Goal: Task Accomplishment & Management: Complete application form

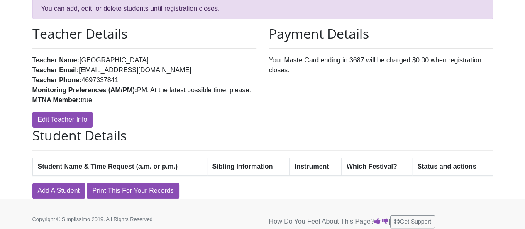
scroll to position [66, 0]
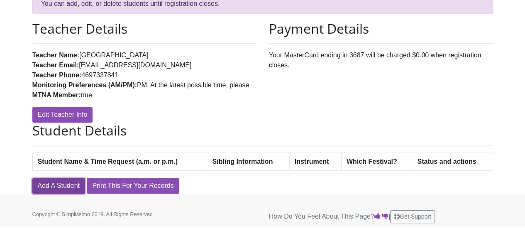
click at [76, 186] on link "Add A Student" at bounding box center [58, 186] width 53 height 16
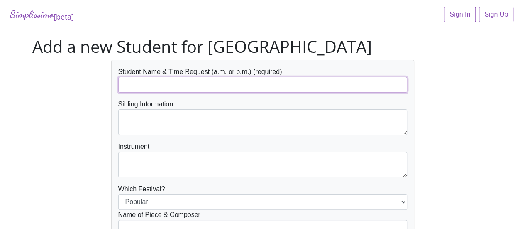
click at [212, 80] on input "text" at bounding box center [262, 85] width 289 height 16
type input "[PERSON_NAME] [PERSON_NAME]"
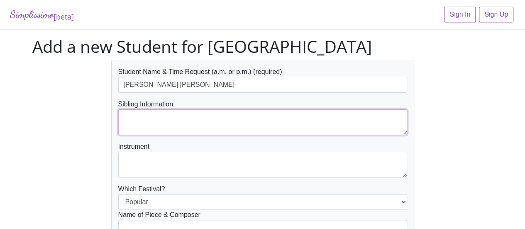
click at [200, 114] on textarea at bounding box center [262, 122] width 289 height 26
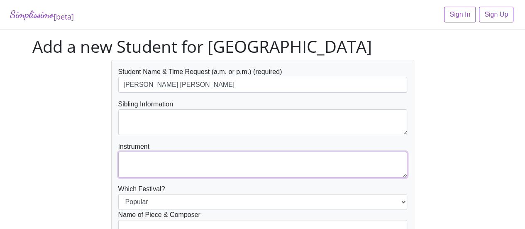
click at [183, 161] on textarea at bounding box center [262, 164] width 289 height 26
type textarea "ㅖ"
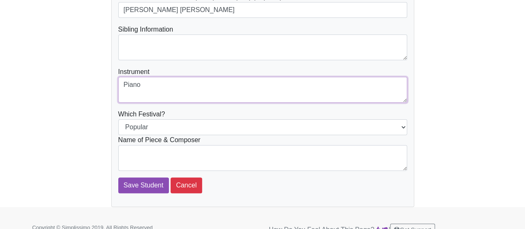
scroll to position [83, 0]
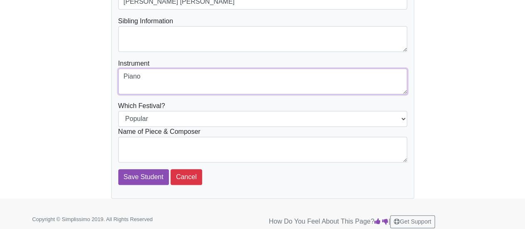
type textarea "Piano"
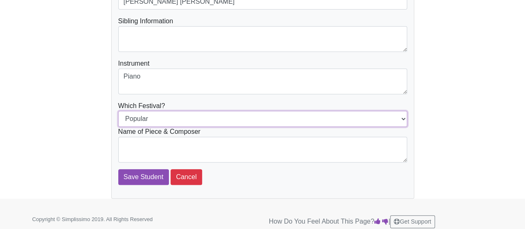
click at [278, 115] on select "Popular Jazz" at bounding box center [262, 119] width 289 height 16
select select "Jazz"
click at [118, 111] on select "Popular Jazz" at bounding box center [262, 119] width 289 height 16
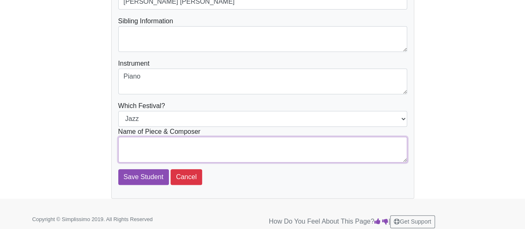
click at [246, 141] on textarea at bounding box center [262, 149] width 289 height 26
